Goal: Task Accomplishment & Management: Manage account settings

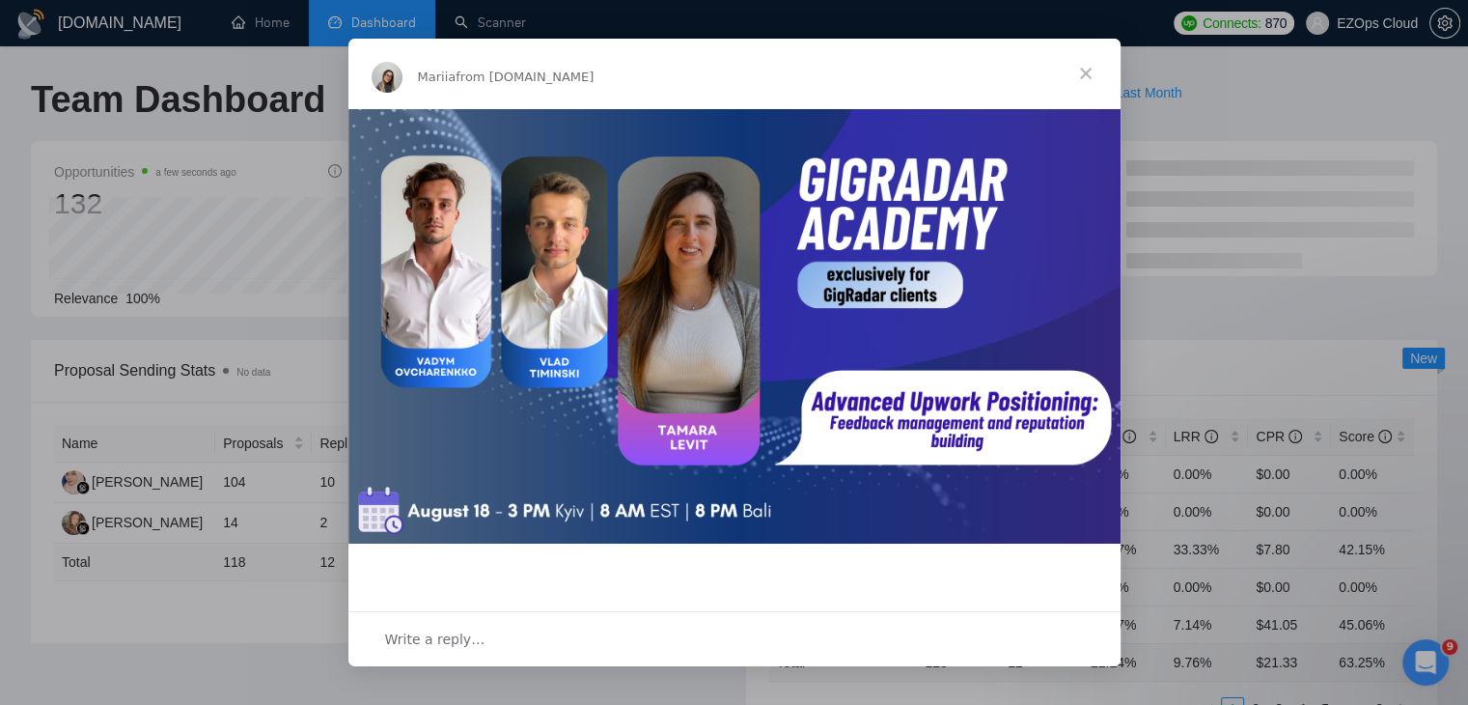
click at [1087, 70] on span "Close" at bounding box center [1086, 74] width 70 height 70
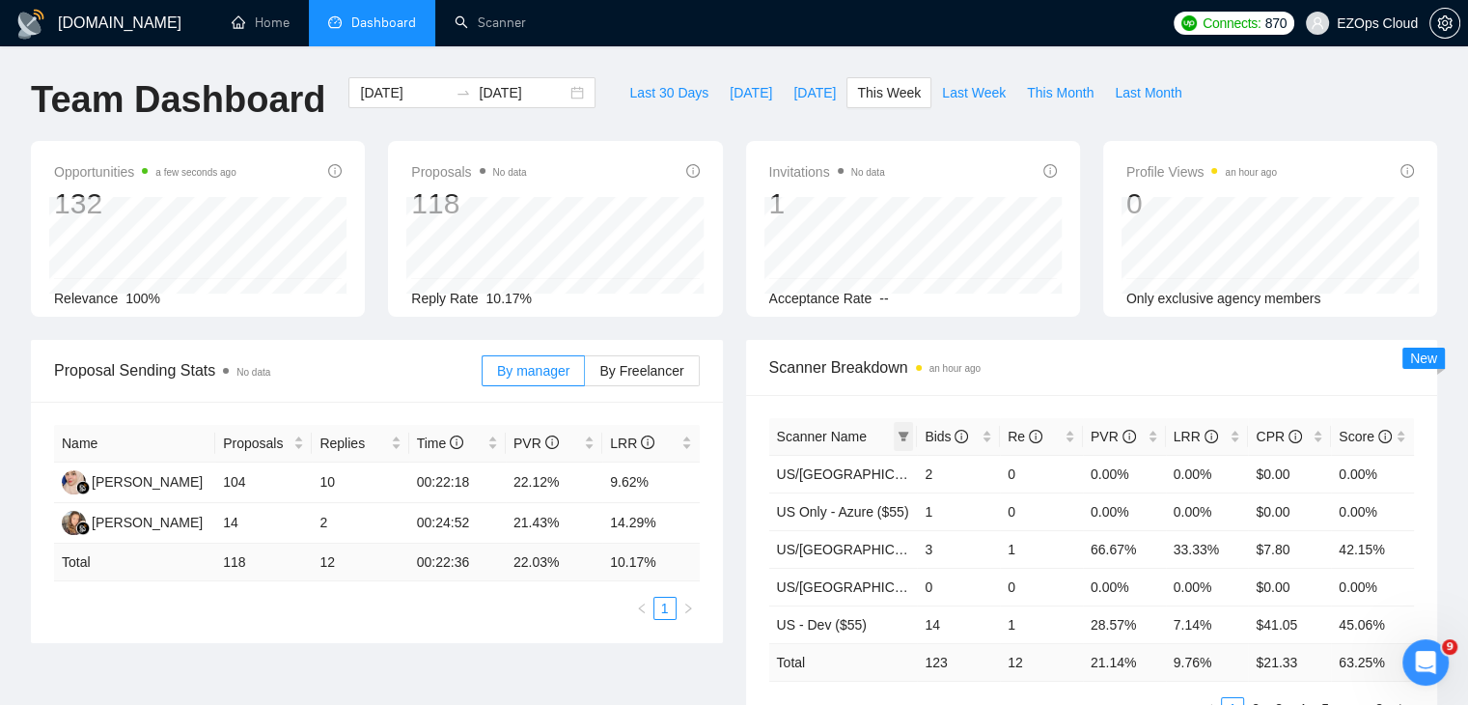
click at [900, 436] on icon "filter" at bounding box center [904, 437] width 12 height 12
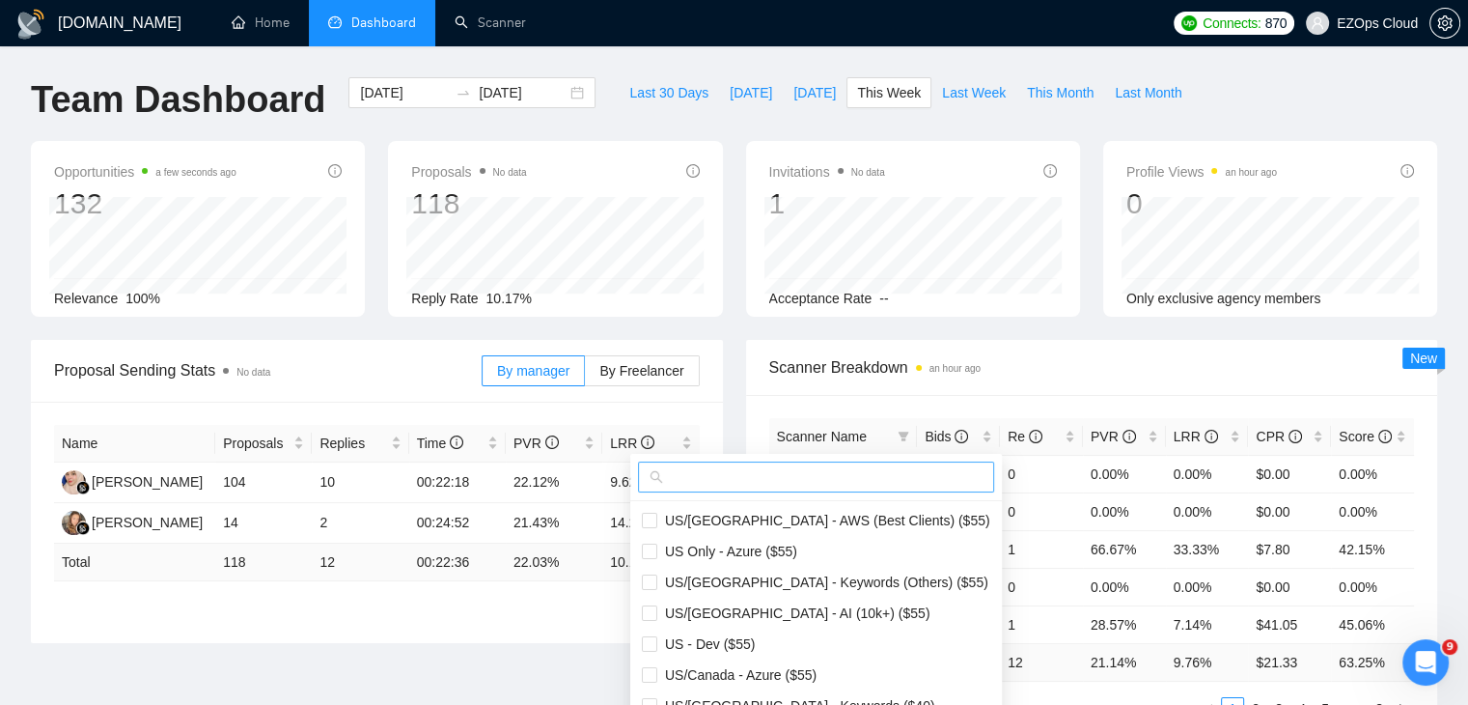
click at [814, 464] on span at bounding box center [816, 477] width 356 height 31
click at [821, 475] on input "text" at bounding box center [825, 476] width 316 height 21
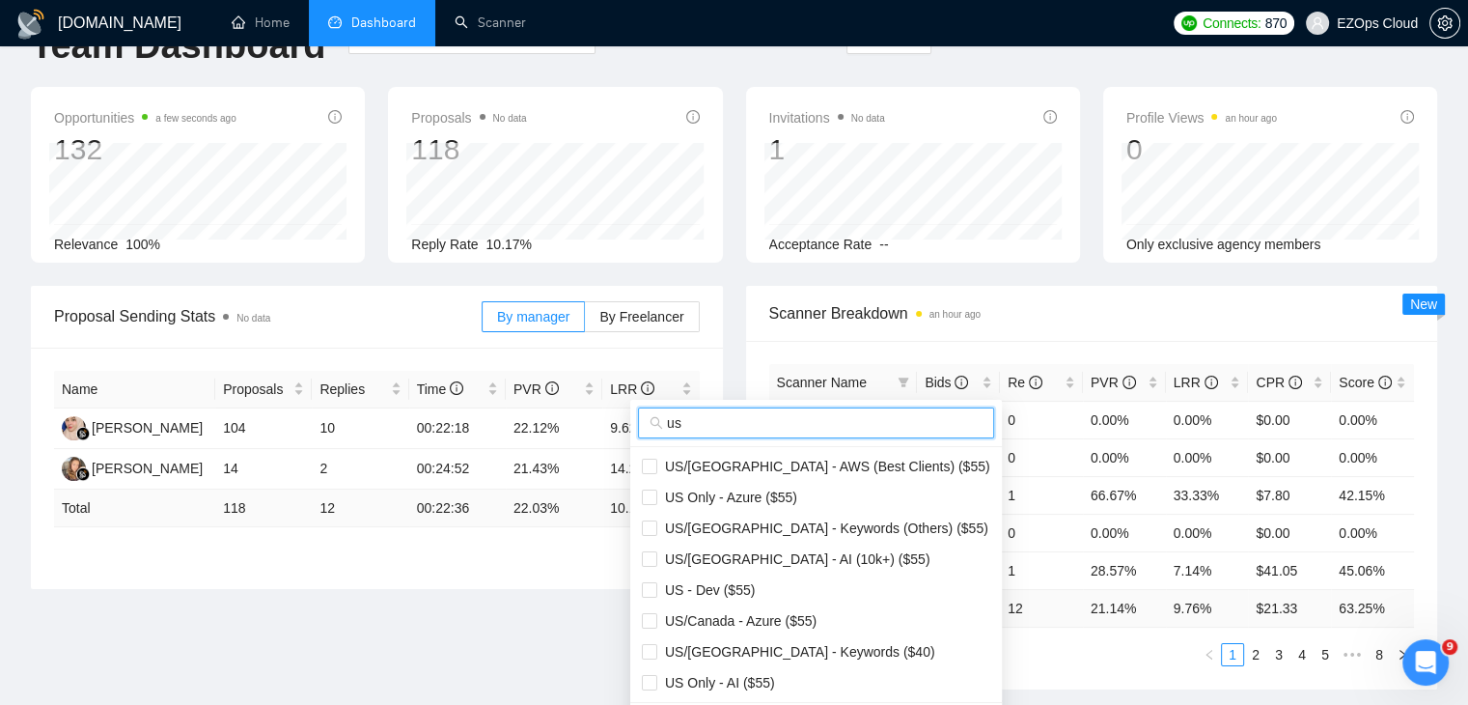
scroll to position [97, 0]
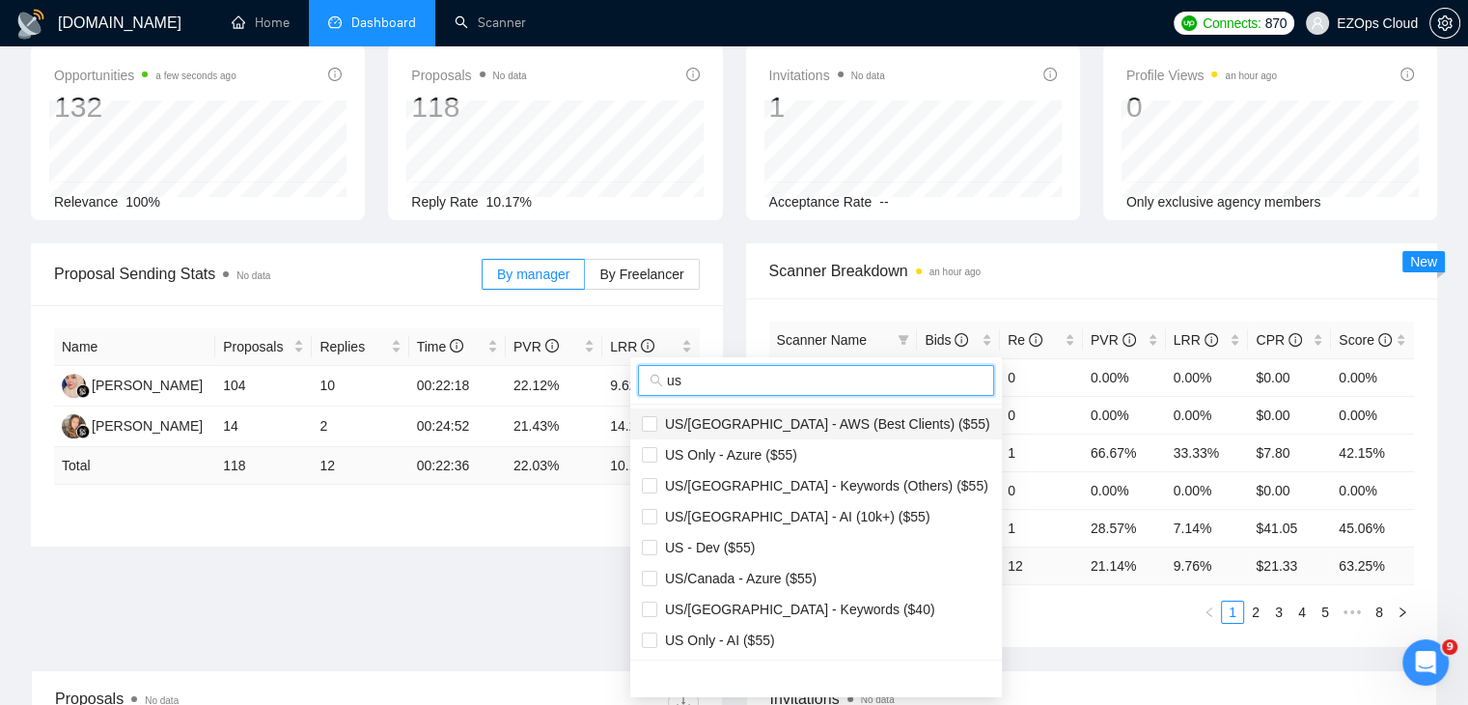
type input "us"
click at [825, 424] on span "US/[GEOGRAPHIC_DATA] - AWS (Best Clients) ($55)" at bounding box center [823, 423] width 333 height 15
checkbox input "true"
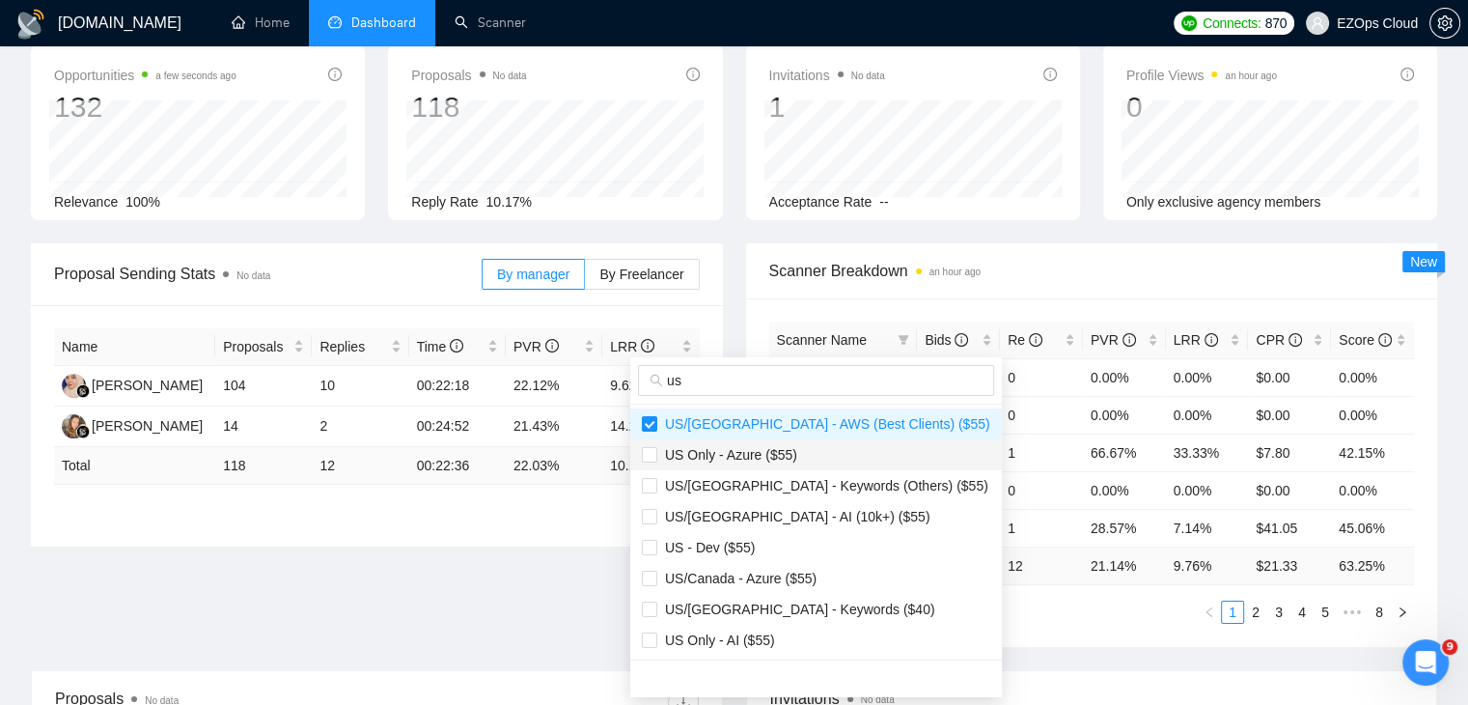
click at [798, 459] on span "US Only - Azure ($55)" at bounding box center [816, 454] width 349 height 21
checkbox input "true"
click at [799, 581] on span "US/Canada - Azure ($55)" at bounding box center [736, 578] width 159 height 15
checkbox input "true"
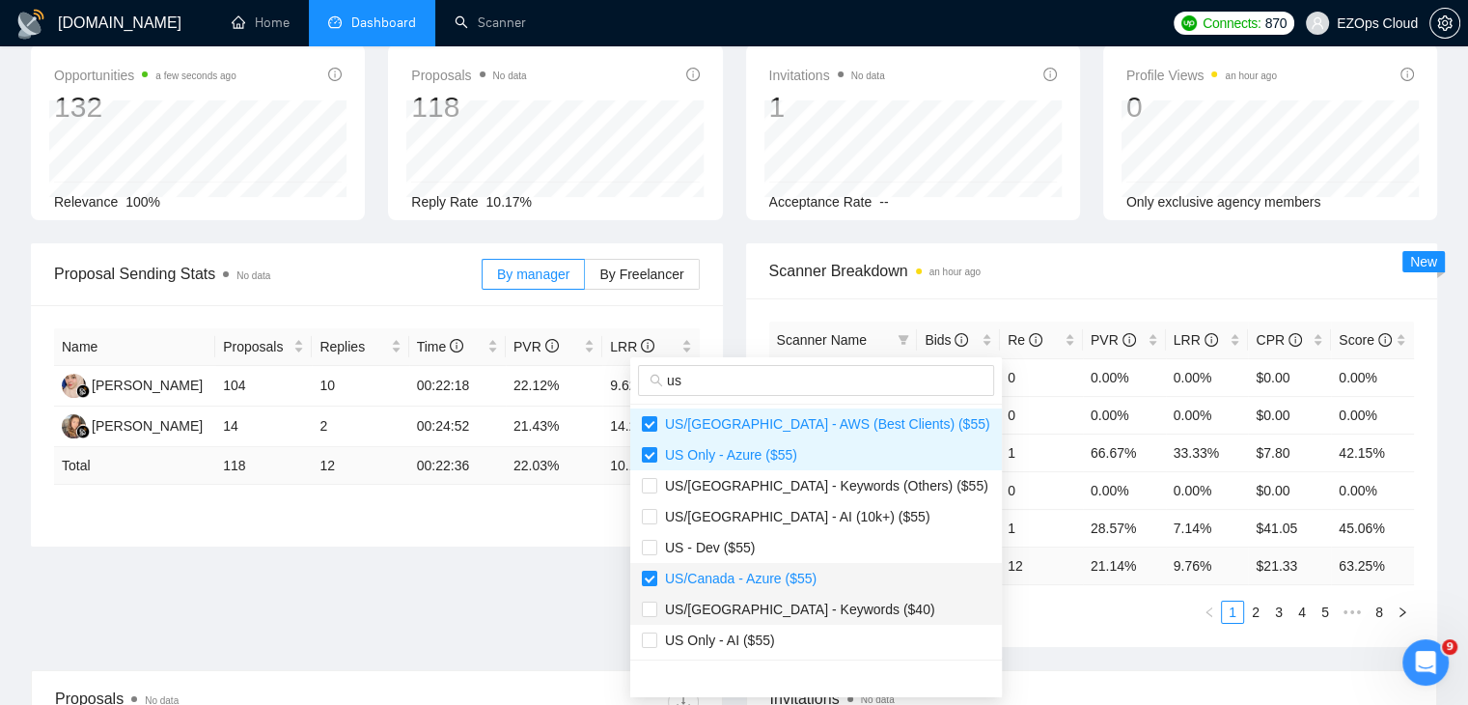
click at [807, 607] on span "US/[GEOGRAPHIC_DATA] - Keywords ($40)" at bounding box center [796, 608] width 278 height 15
checkbox input "true"
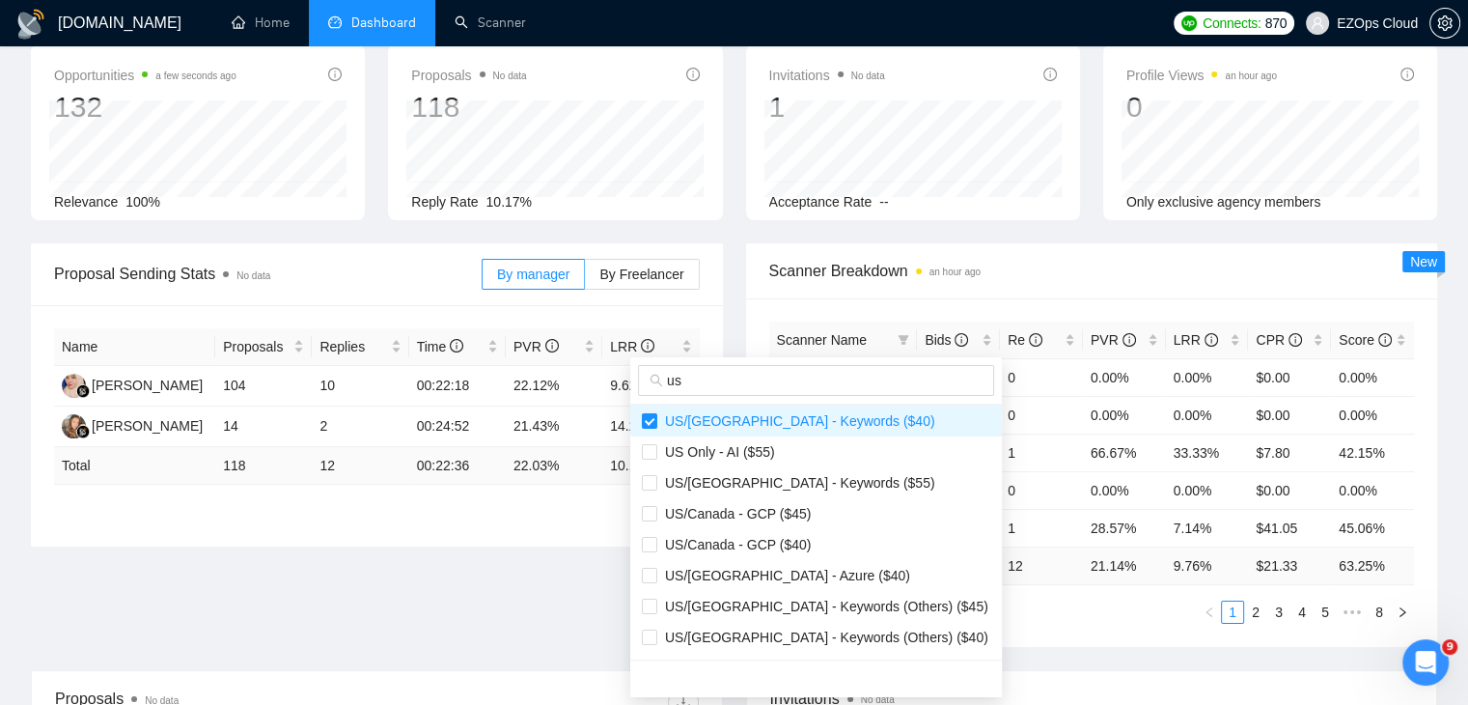
scroll to position [193, 0]
click at [788, 479] on span "US/[GEOGRAPHIC_DATA] - Keywords ($55)" at bounding box center [796, 477] width 278 height 15
checkbox input "true"
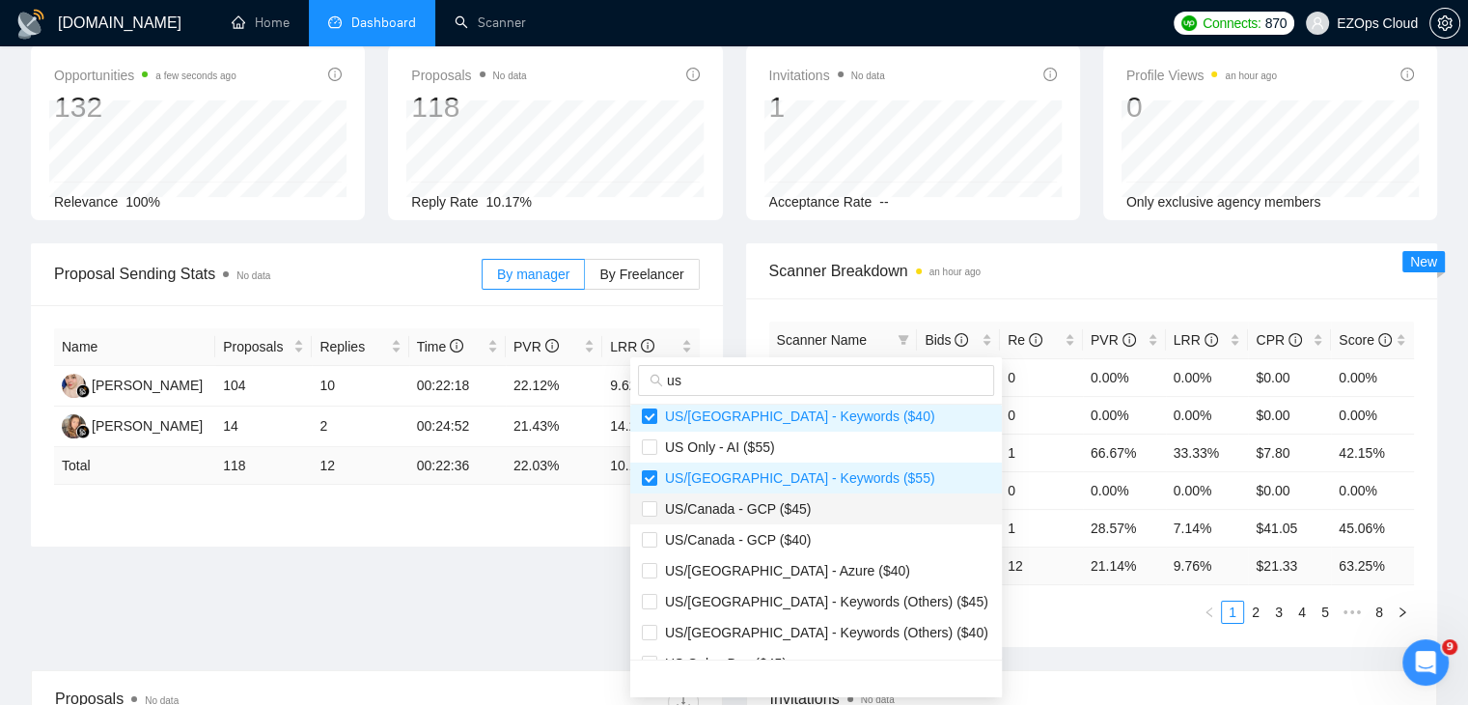
click at [796, 518] on li "US/Canada - GCP ($45)" at bounding box center [816, 508] width 372 height 31
checkbox input "true"
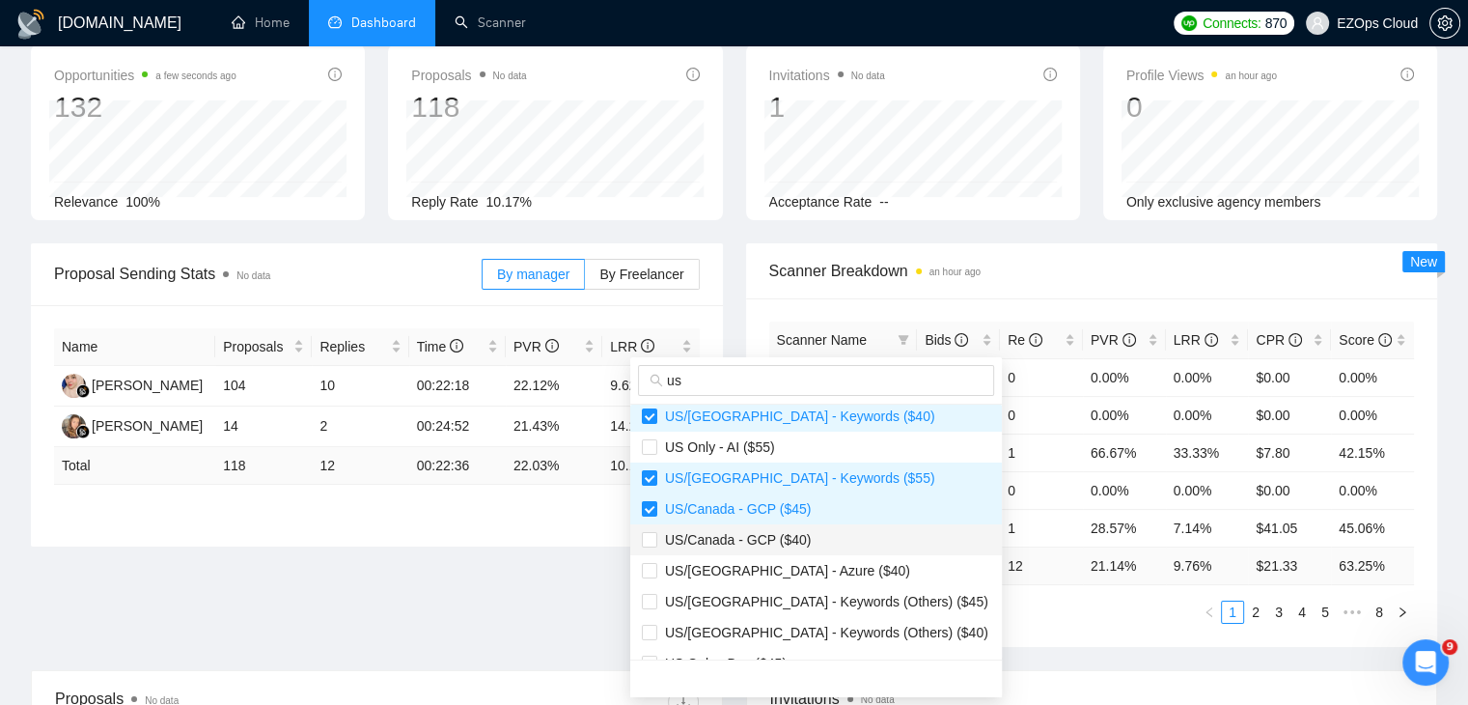
click at [796, 542] on span "US/Canada - GCP ($40)" at bounding box center [734, 539] width 154 height 15
checkbox input "true"
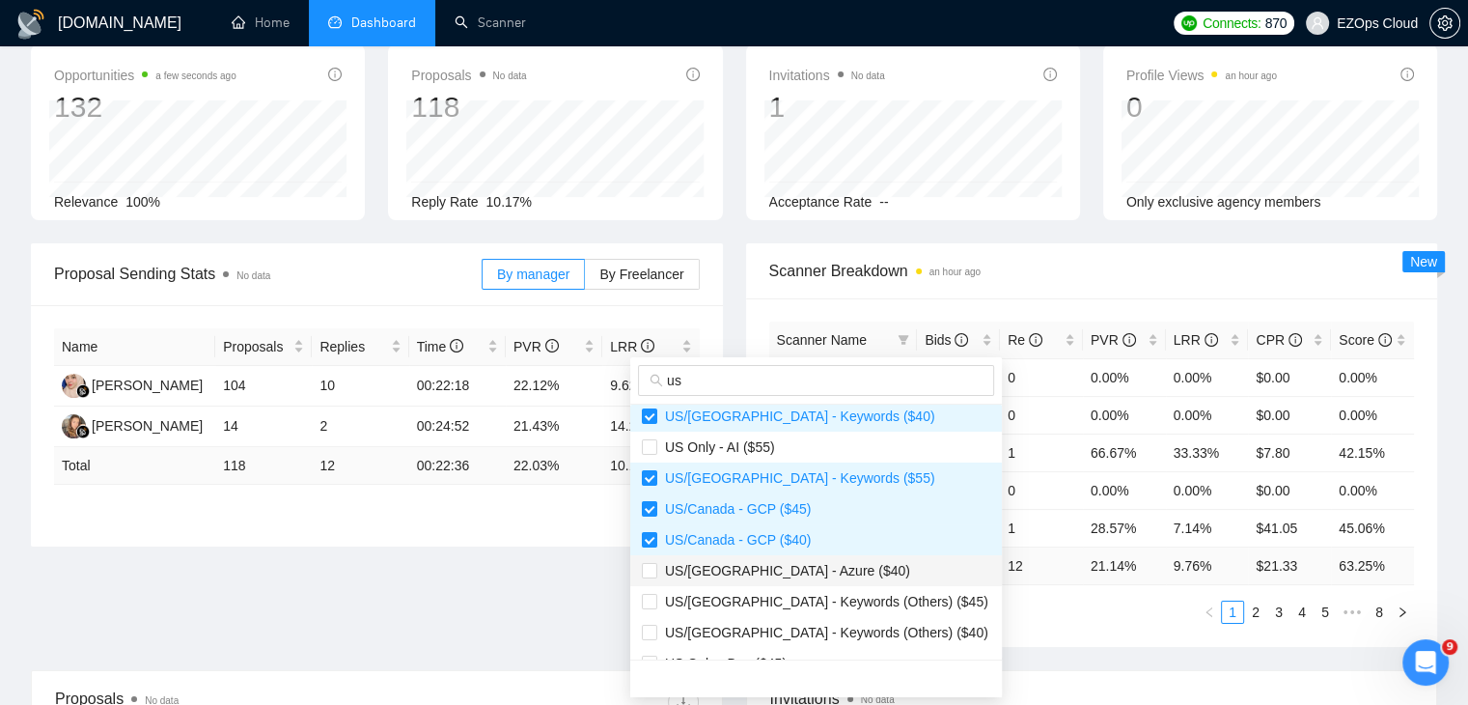
click at [805, 567] on span "US/[GEOGRAPHIC_DATA] - Azure ($40)" at bounding box center [783, 570] width 253 height 15
checkbox input "true"
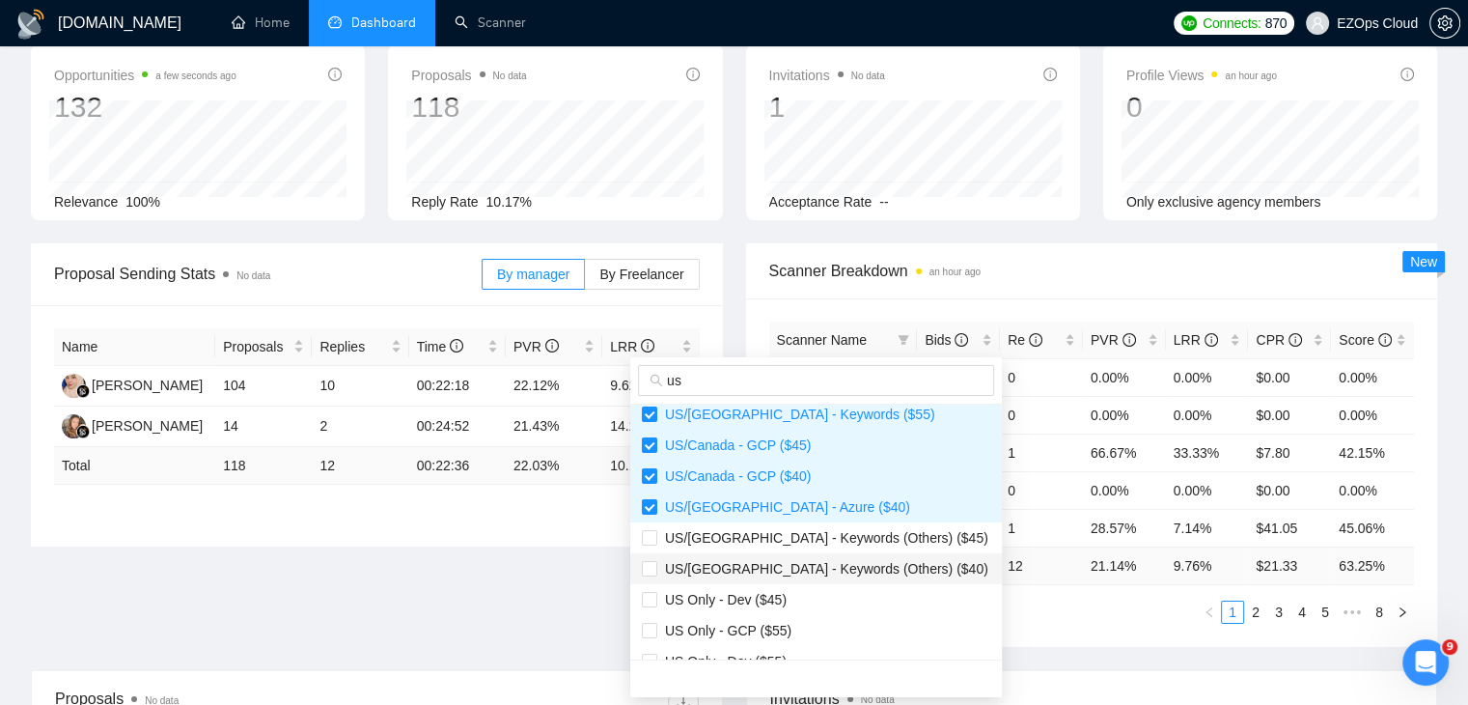
scroll to position [290, 0]
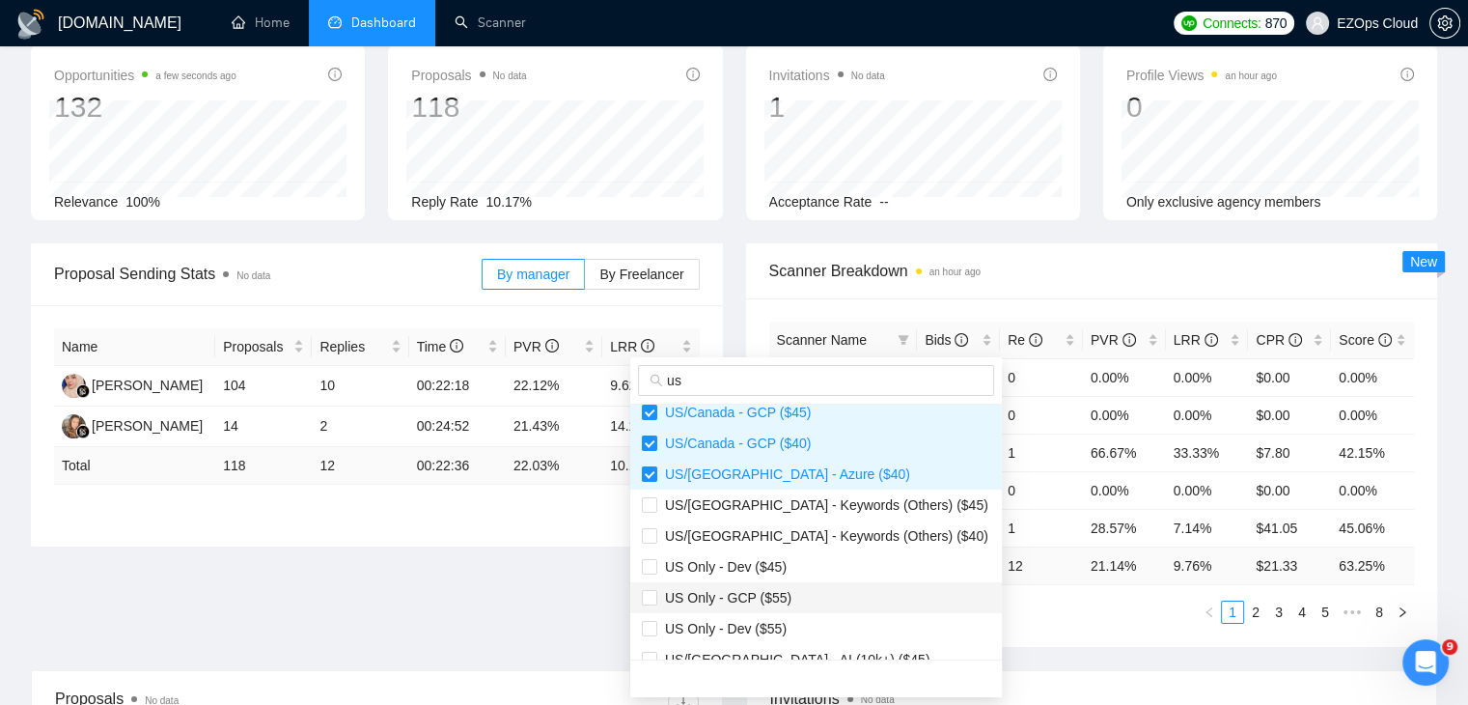
click at [787, 595] on span "US Only - GCP ($55)" at bounding box center [816, 597] width 349 height 21
checkbox input "true"
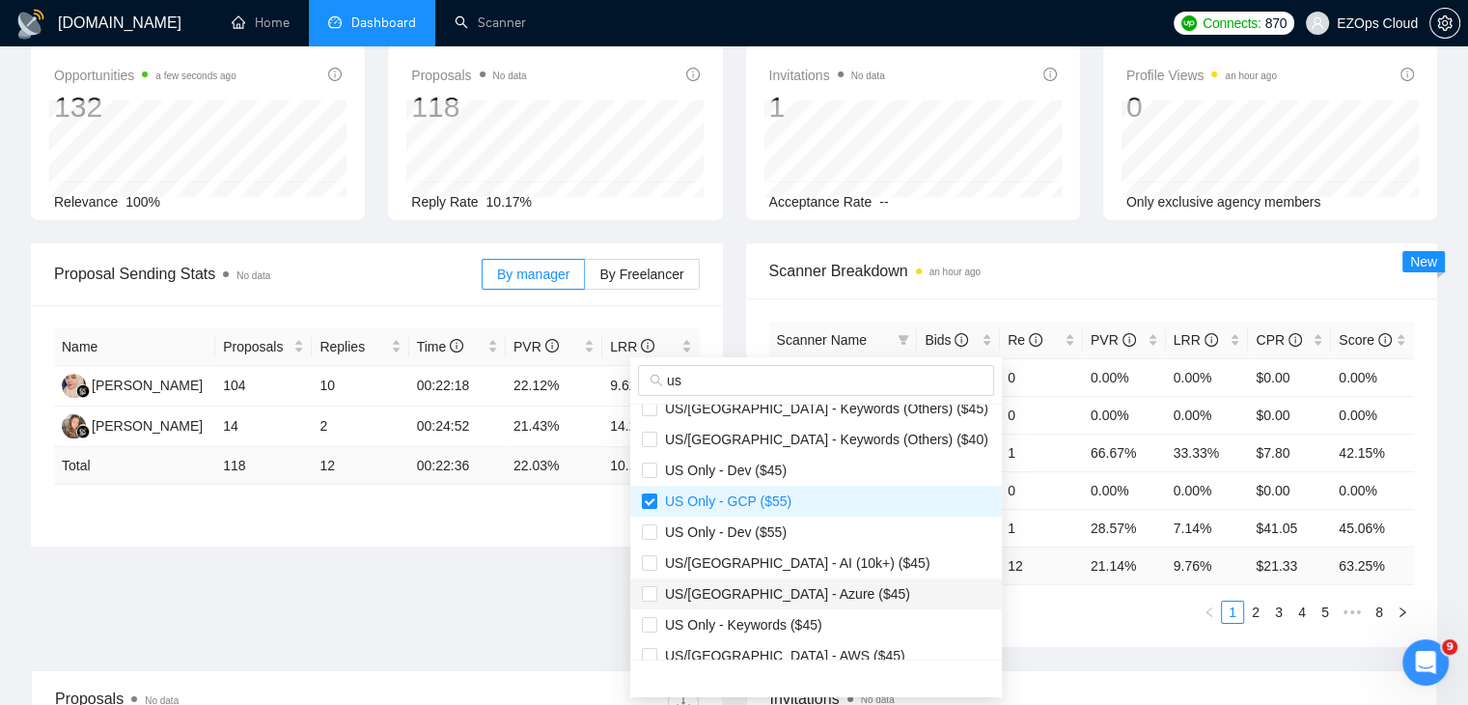
click at [800, 596] on span "US/[GEOGRAPHIC_DATA] - Azure ($45)" at bounding box center [783, 593] width 253 height 15
checkbox input "true"
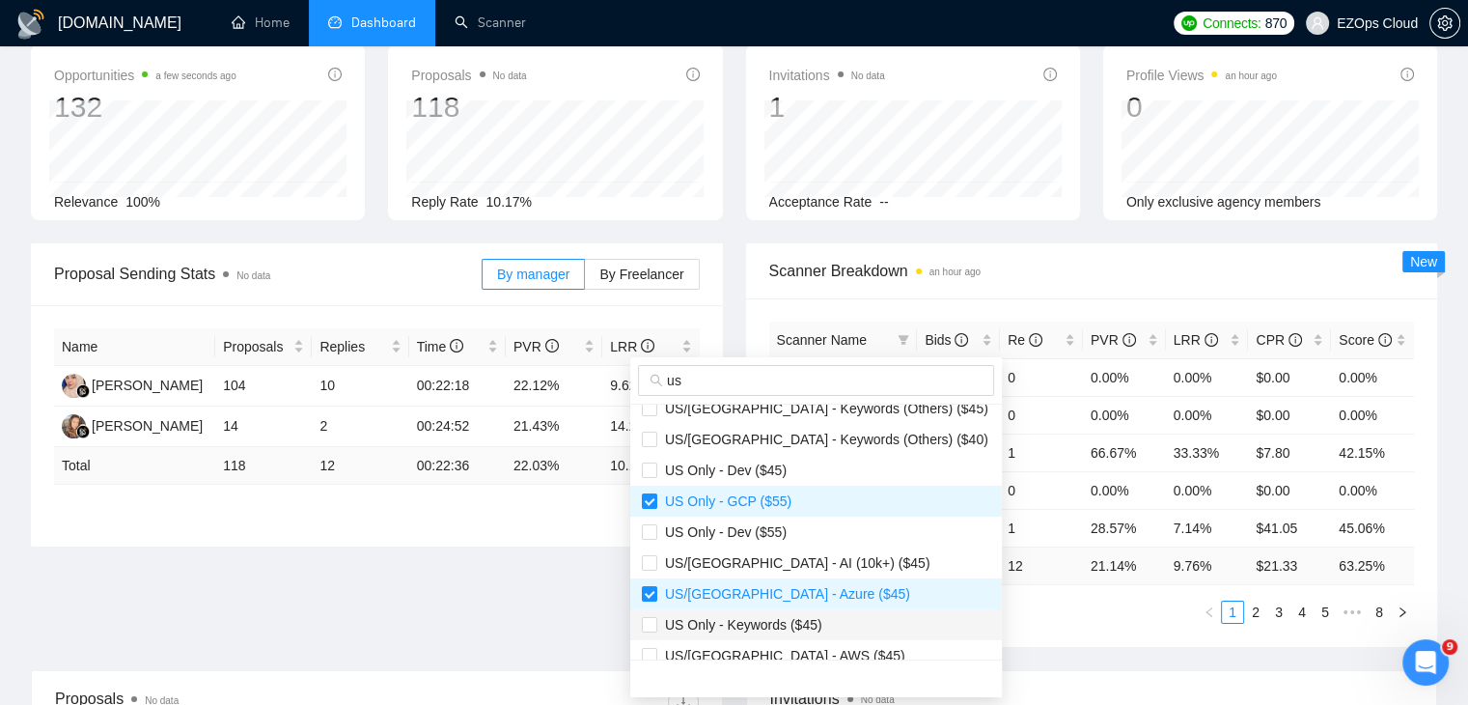
click at [802, 623] on span "US Only - Keywords ($45)" at bounding box center [739, 624] width 165 height 15
checkbox input "true"
click at [803, 657] on span "US/[GEOGRAPHIC_DATA] - AWS ($45)" at bounding box center [781, 655] width 248 height 15
checkbox input "true"
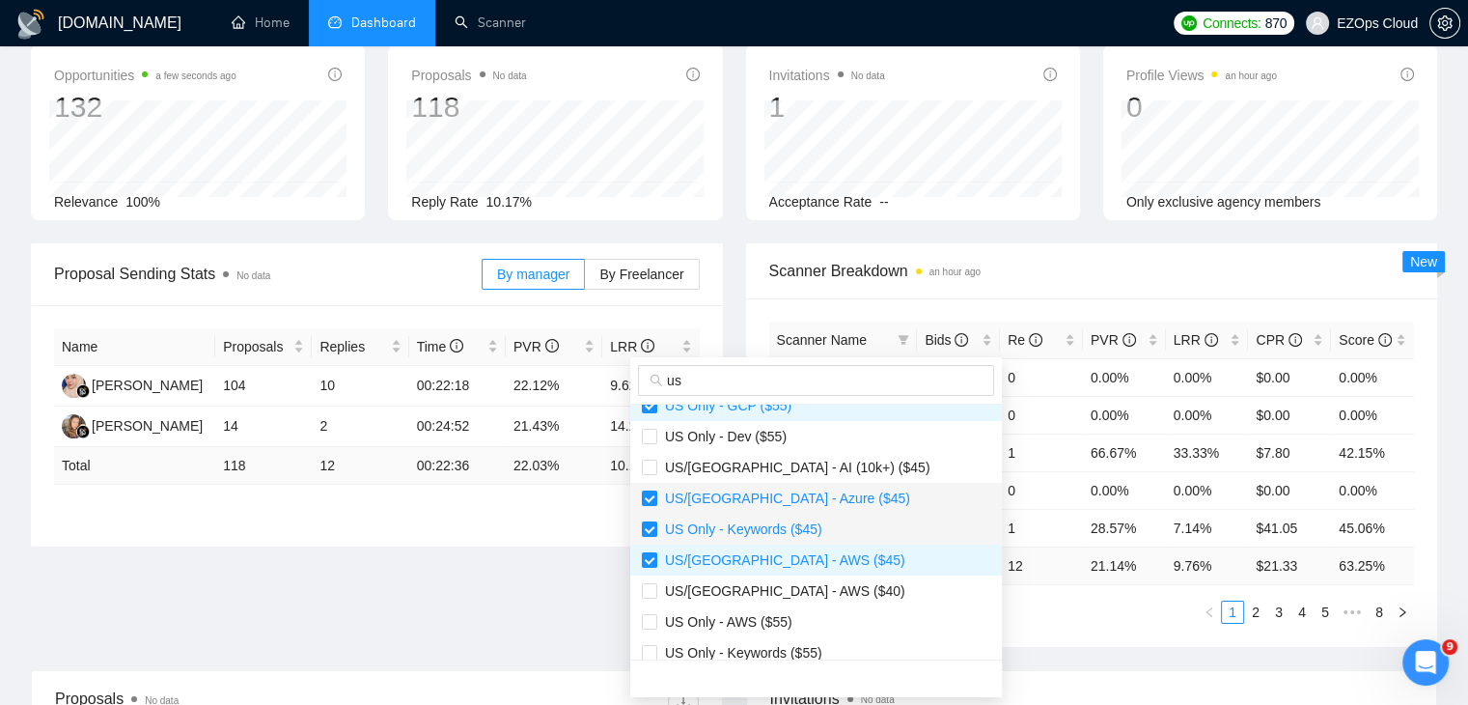
scroll to position [483, 0]
click at [797, 587] on span "US/[GEOGRAPHIC_DATA] - AWS ($40)" at bounding box center [781, 589] width 248 height 15
checkbox input "true"
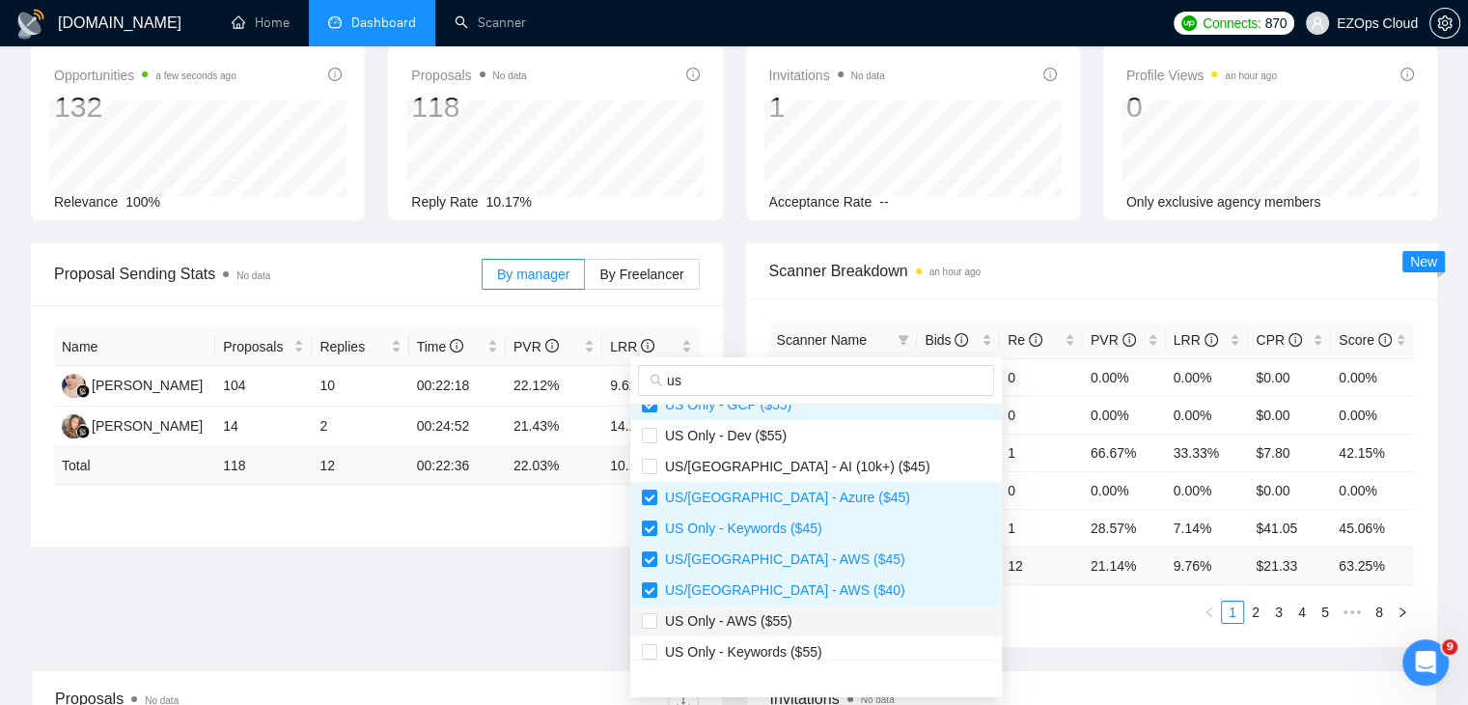
click at [804, 611] on span "US Only - AWS ($55)" at bounding box center [816, 620] width 349 height 21
click at [816, 630] on span "US Only - AWS ($55)" at bounding box center [816, 620] width 349 height 21
click at [817, 630] on li "US Only - AWS ($55)" at bounding box center [816, 620] width 372 height 31
checkbox input "true"
click at [831, 650] on span "US Only - Keywords ($55)" at bounding box center [816, 651] width 349 height 21
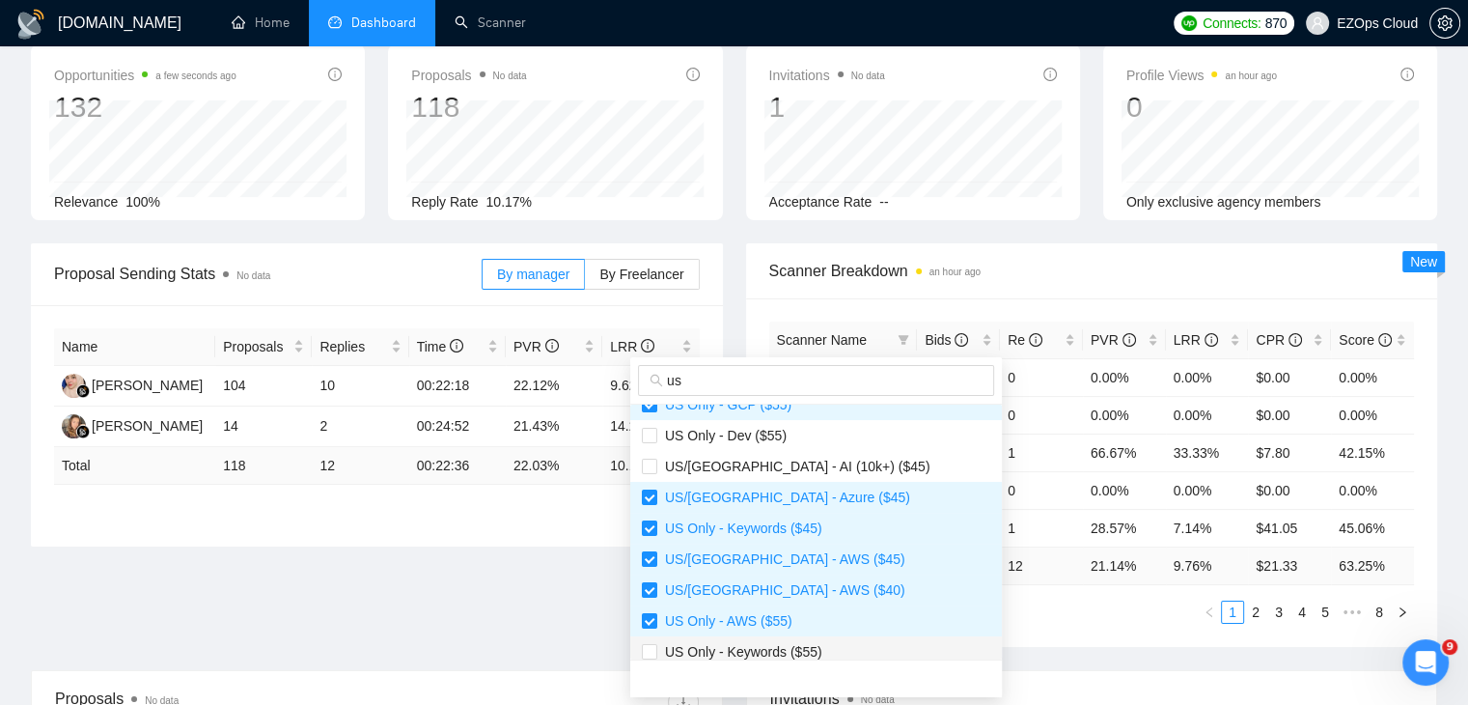
checkbox input "true"
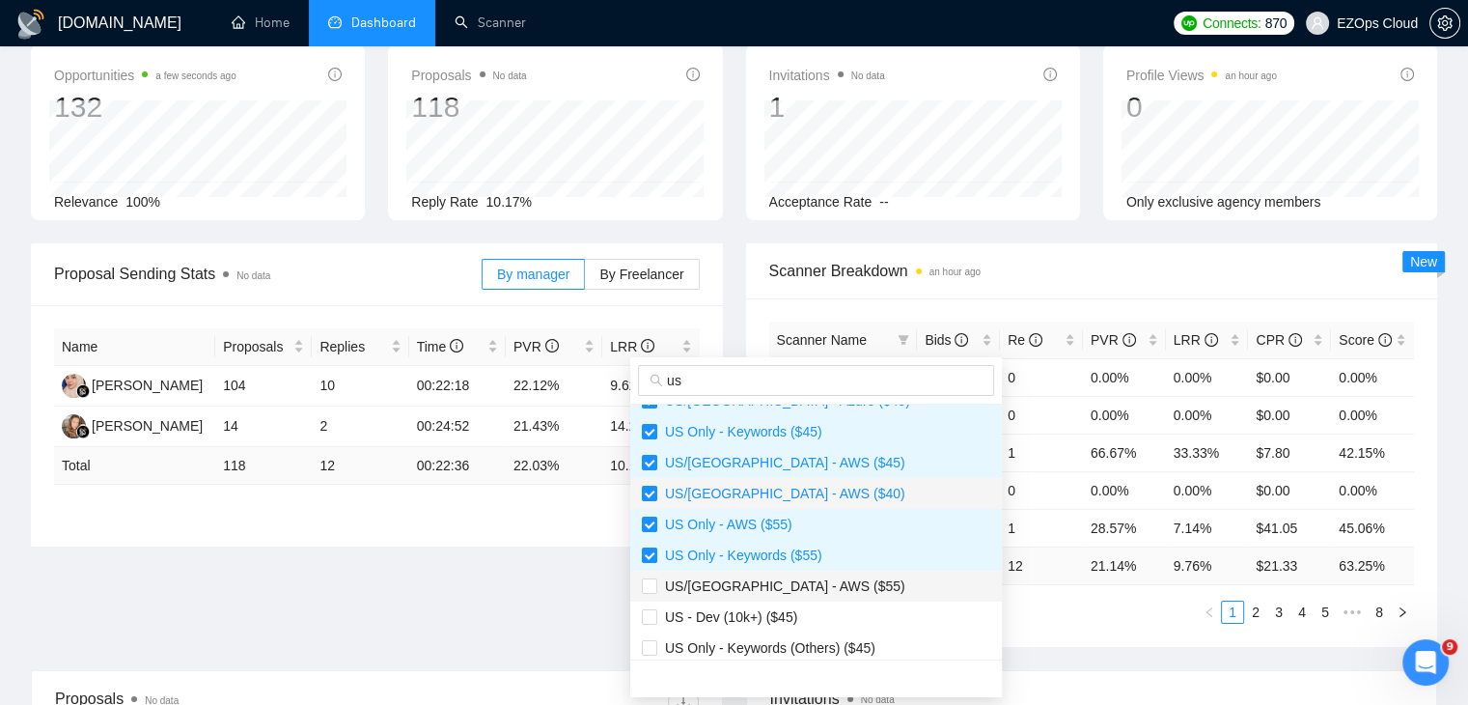
click at [815, 587] on span "US/[GEOGRAPHIC_DATA] - AWS ($55)" at bounding box center [816, 585] width 349 height 21
checkbox input "true"
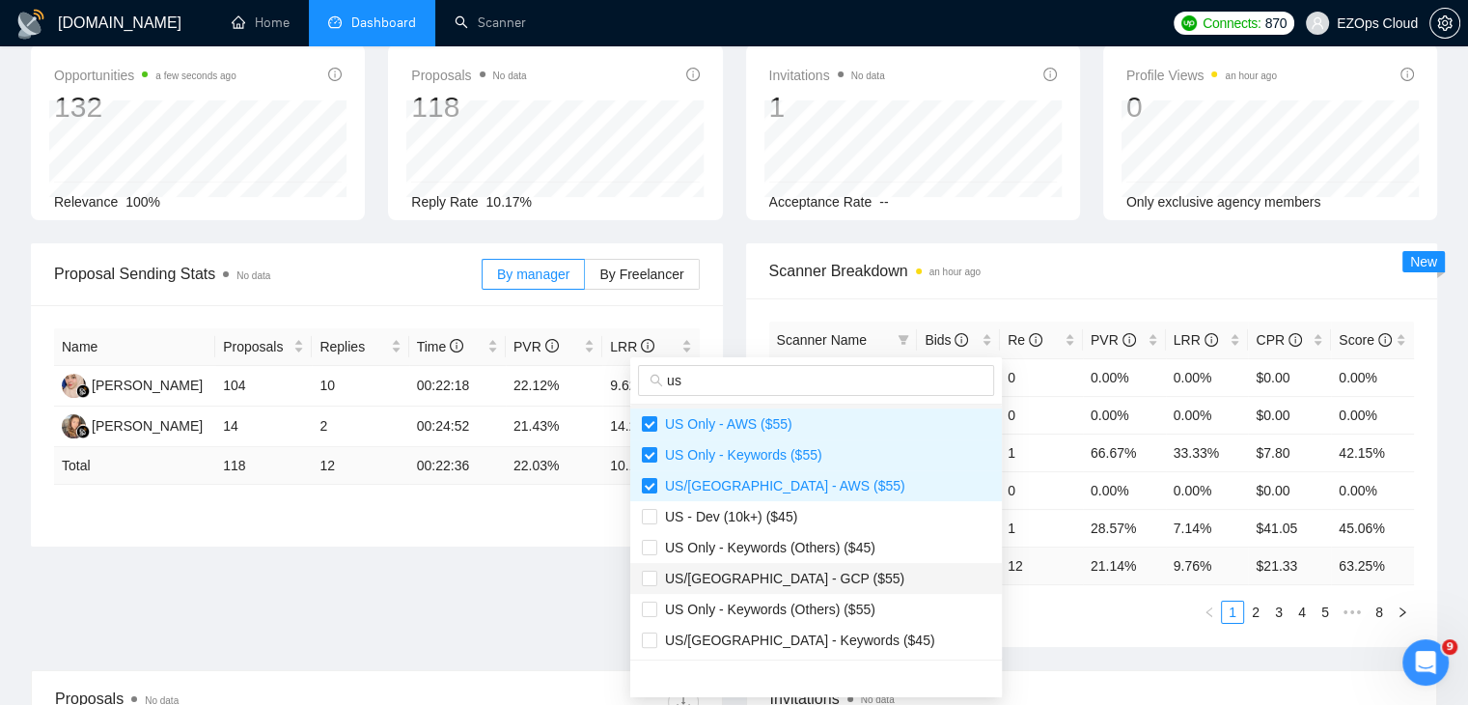
click at [815, 587] on span "US/[GEOGRAPHIC_DATA] - GCP ($55)" at bounding box center [816, 578] width 349 height 21
checkbox input "true"
click at [826, 632] on span "US/[GEOGRAPHIC_DATA] - Keywords ($45)" at bounding box center [796, 639] width 278 height 15
checkbox input "true"
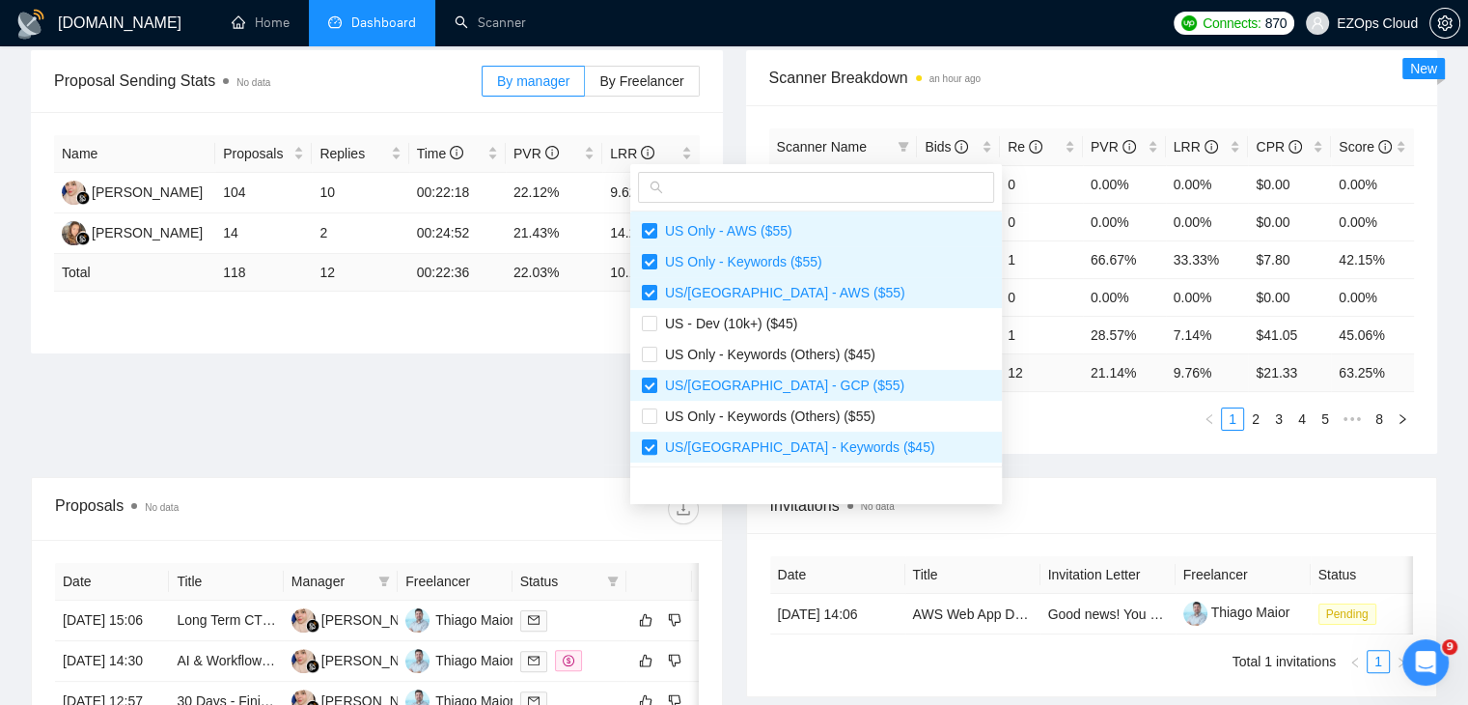
click at [1015, 454] on div "Proposal Sending Stats No data By manager By Freelancer Name Proposals Replies …" at bounding box center [734, 263] width 1430 height 427
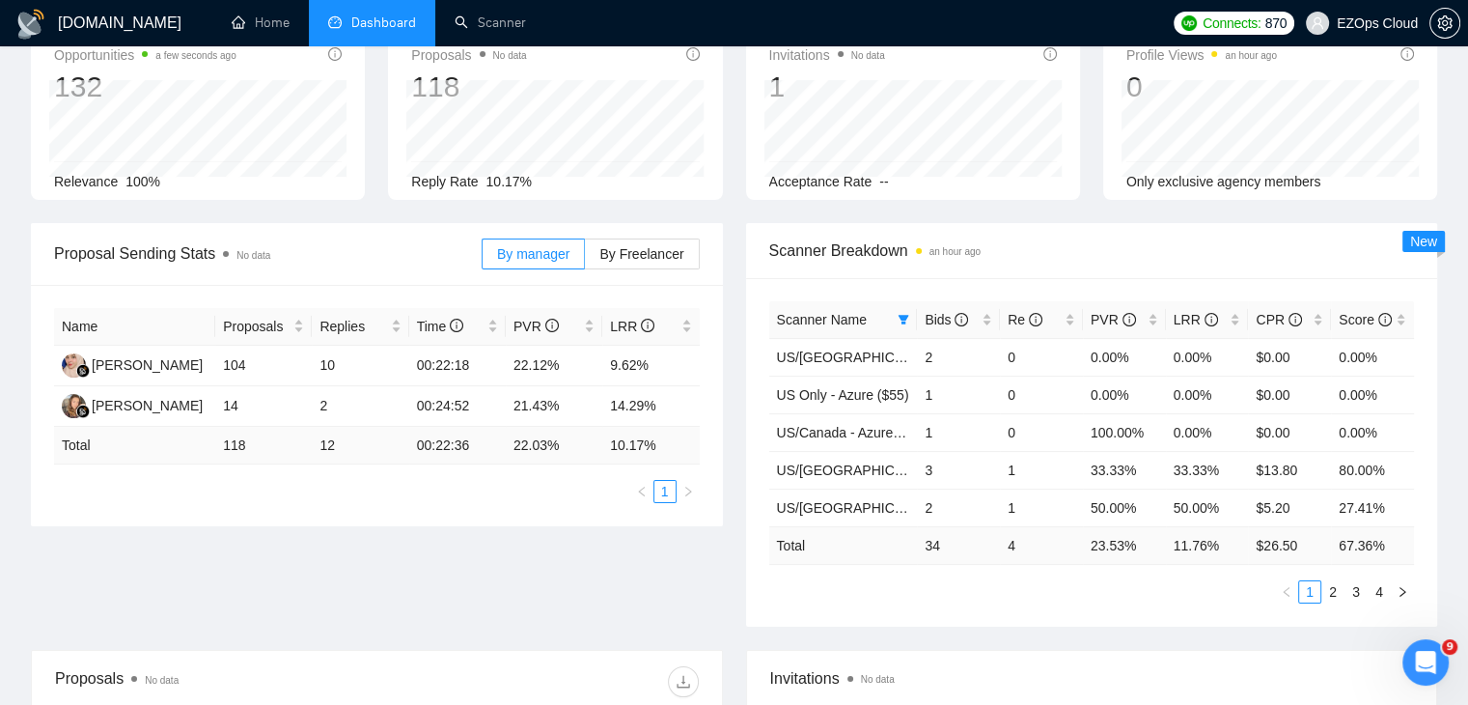
scroll to position [97, 0]
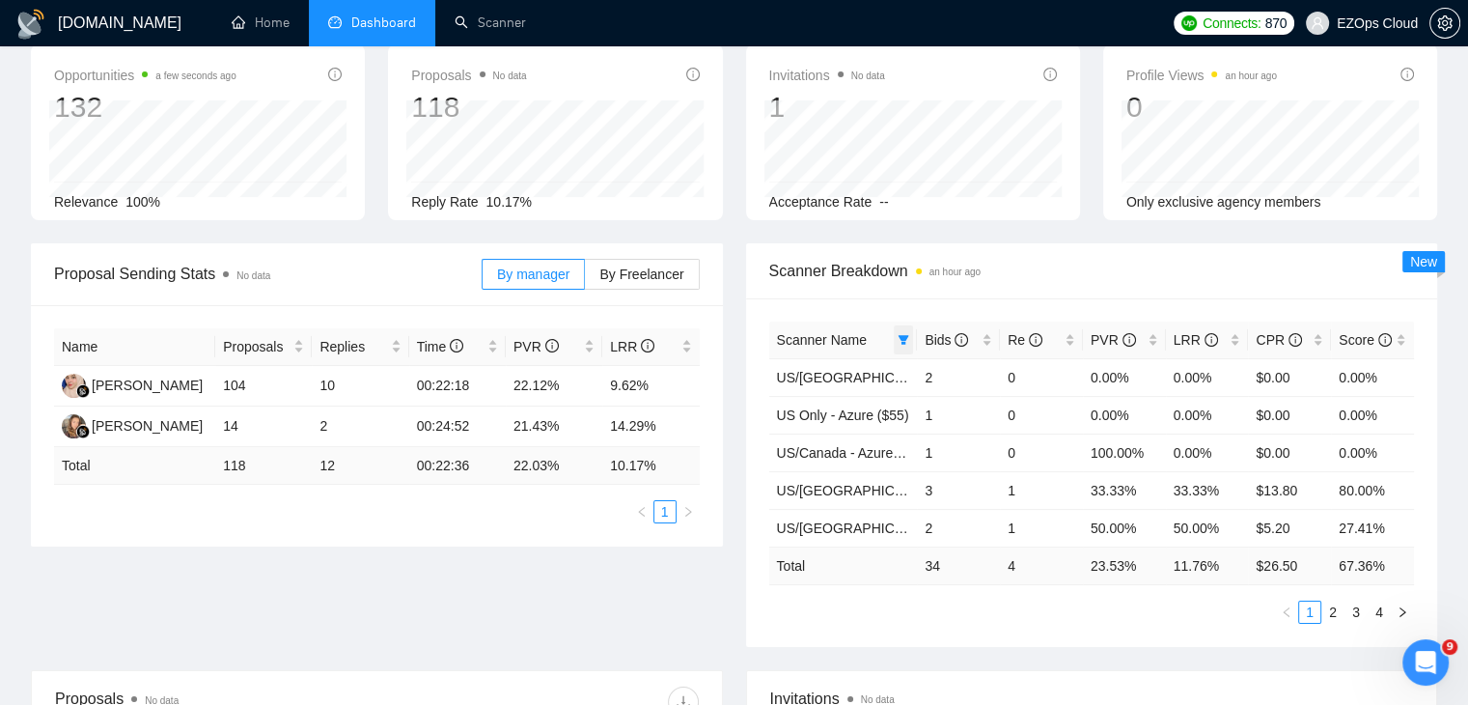
click at [898, 338] on icon "filter" at bounding box center [904, 340] width 12 height 12
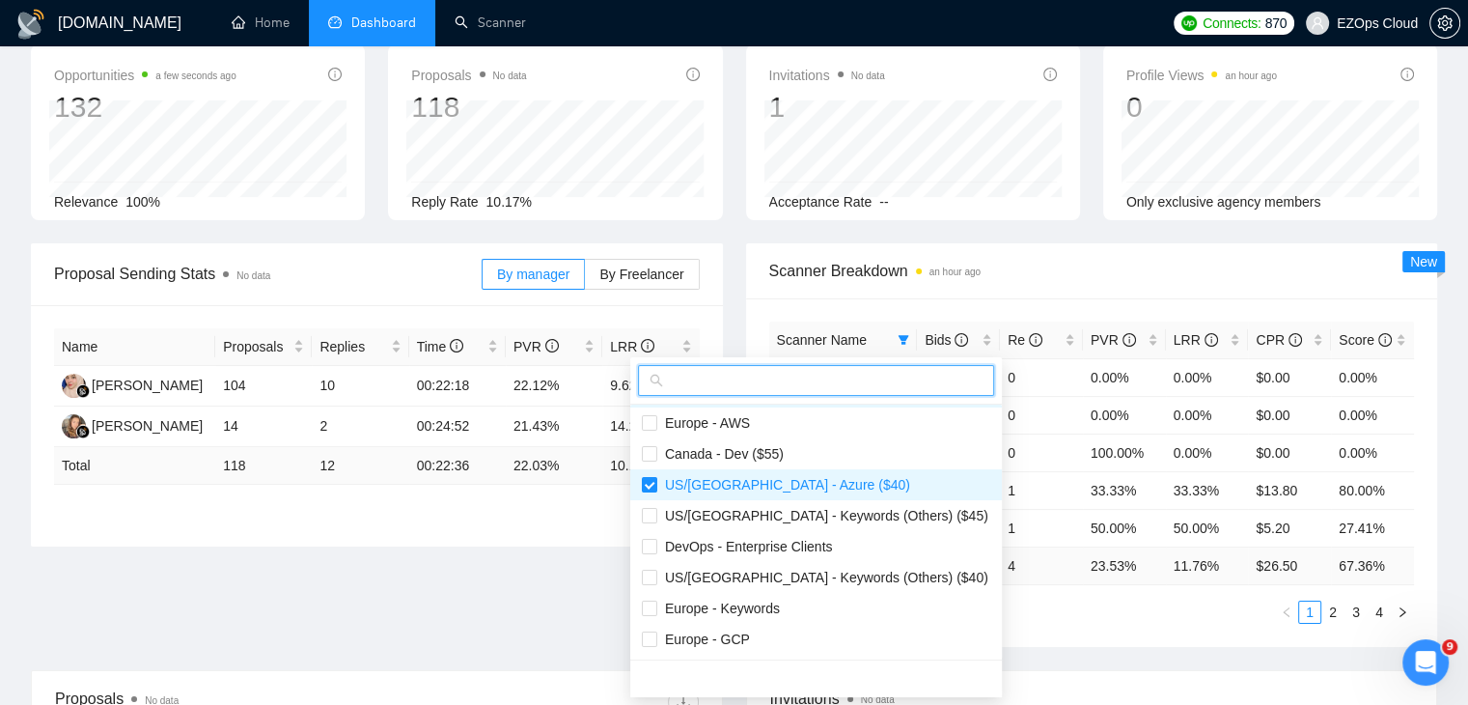
click at [829, 382] on input "text" at bounding box center [825, 380] width 316 height 21
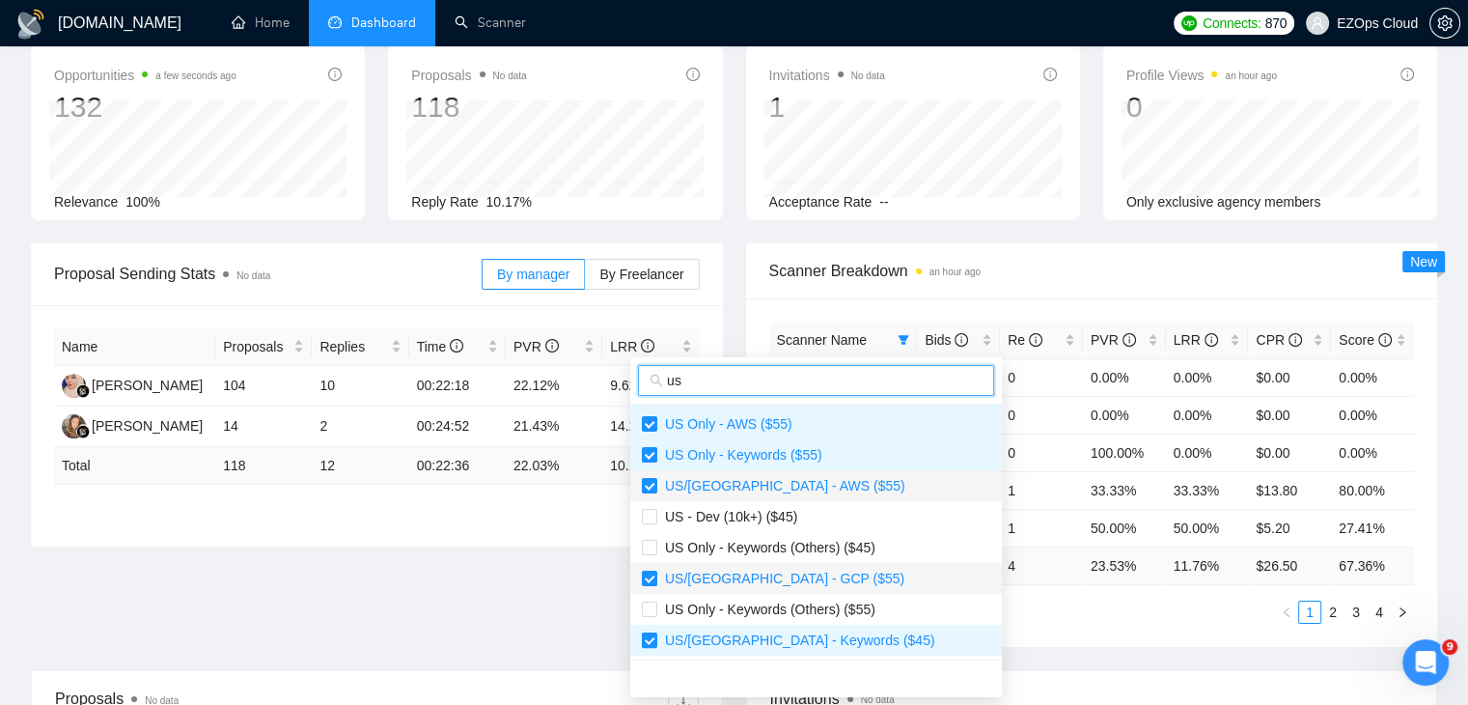
scroll to position [193, 0]
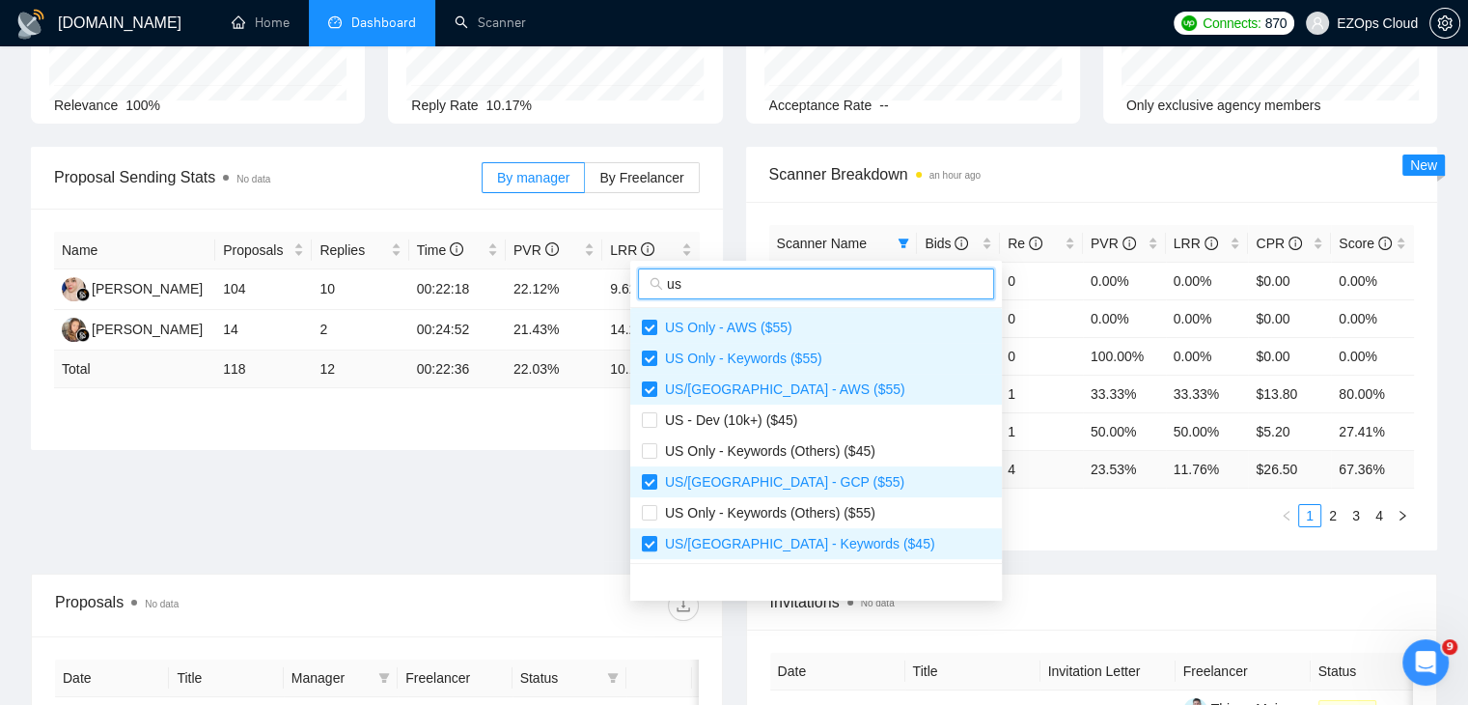
type input "us"
click at [963, 539] on div "Scanner Name Bids Re PVR LRR CPR Score [GEOGRAPHIC_DATA]/[GEOGRAPHIC_DATA] - AW…" at bounding box center [1092, 376] width 692 height 349
